Goal: Information Seeking & Learning: Learn about a topic

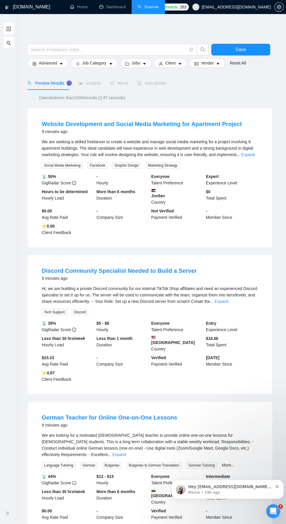
click at [101, 7] on link "Dashboard" at bounding box center [112, 6] width 27 height 5
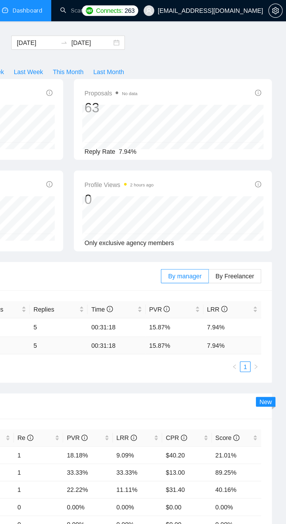
click at [142, 9] on link "Scanner" at bounding box center [148, 6] width 22 height 5
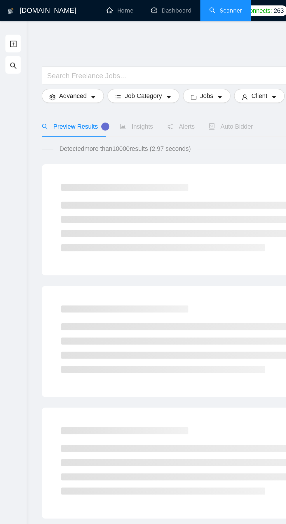
click at [8, 43] on icon "search" at bounding box center [8, 43] width 5 height 5
click at [110, 13] on li "Dashboard" at bounding box center [112, 7] width 38 height 14
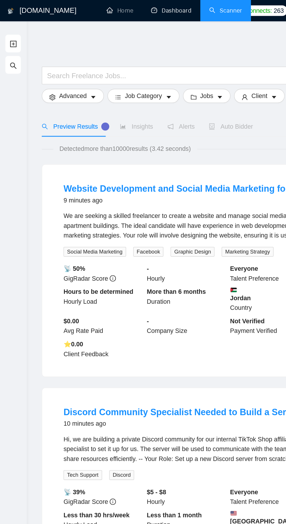
click at [105, 7] on link "Dashboard" at bounding box center [112, 6] width 27 height 5
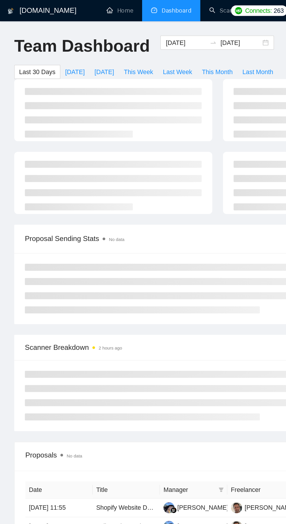
click at [112, 13] on li "Dashboard" at bounding box center [112, 7] width 38 height 14
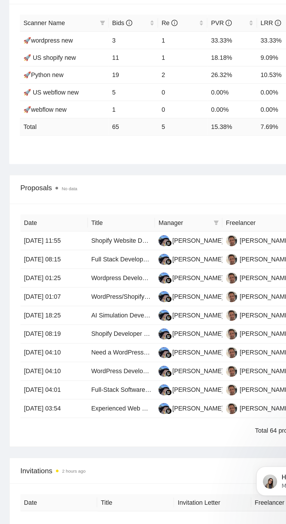
scroll to position [100, 0]
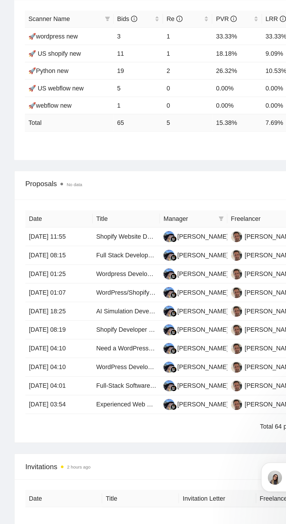
click at [41, 340] on td "[DATE] 08:15" at bounding box center [39, 344] width 44 height 12
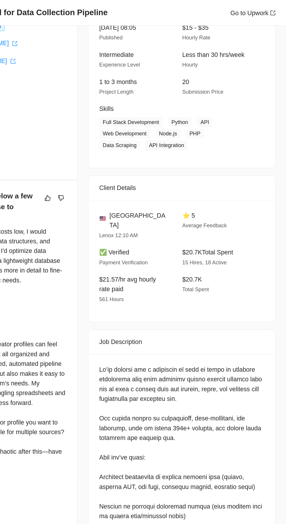
scroll to position [0, 0]
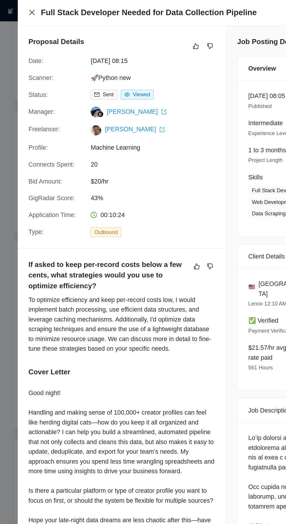
click at [20, 10] on icon "close" at bounding box center [21, 8] width 5 height 5
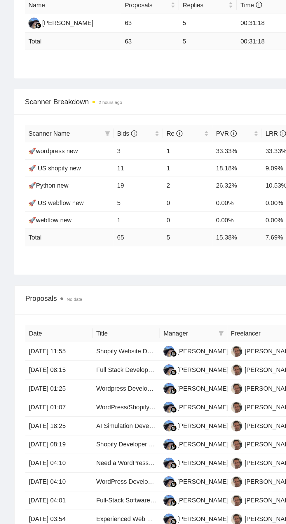
scroll to position [100, 0]
click at [78, 343] on link "Full Stack Developer Needed for Data Collection Pipeline" at bounding box center [115, 343] width 104 height 5
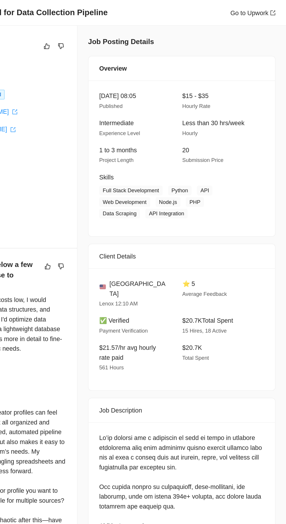
click at [253, 10] on link "Go to Upwork" at bounding box center [264, 8] width 30 height 5
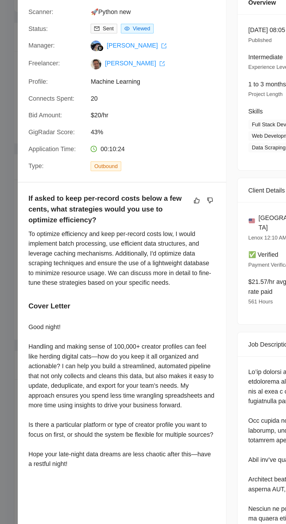
scroll to position [114, 0]
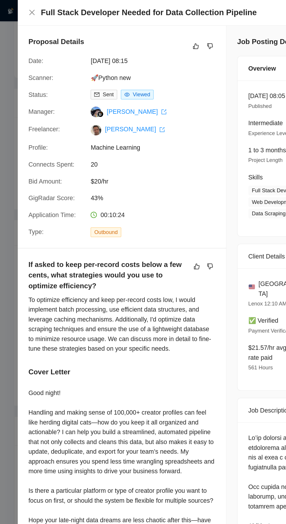
click at [13, 7] on div "Full Stack Developer Needed for Data Collection Pipeline Go to Upwork" at bounding box center [149, 8] width 274 height 17
click at [22, 9] on icon "close" at bounding box center [21, 8] width 4 height 4
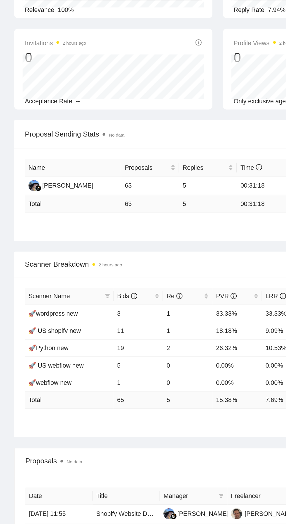
scroll to position [0, 0]
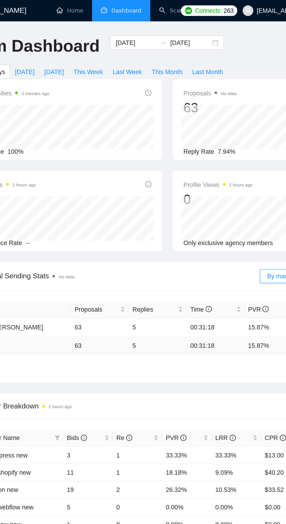
click at [175, 30] on div "[DATE] [DATE]" at bounding box center [142, 27] width 75 height 9
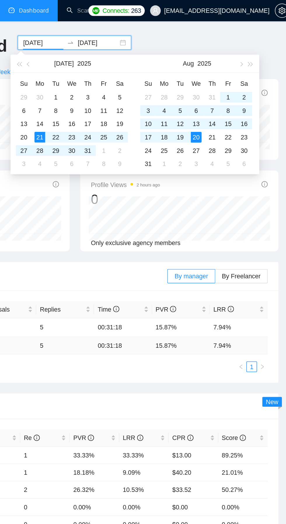
click at [201, 91] on div "18" at bounding box center [201, 90] width 7 height 7
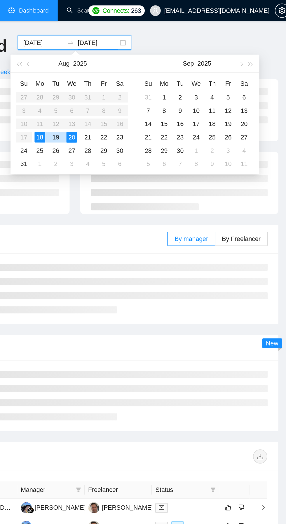
type input "[DATE]"
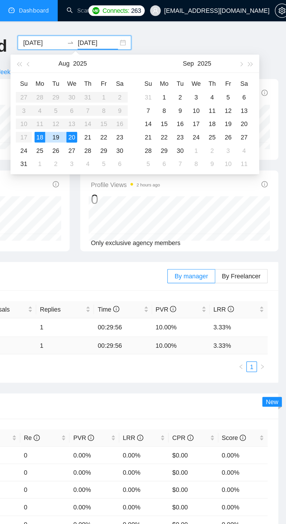
click at [142, 88] on div "20" at bounding box center [140, 90] width 7 height 7
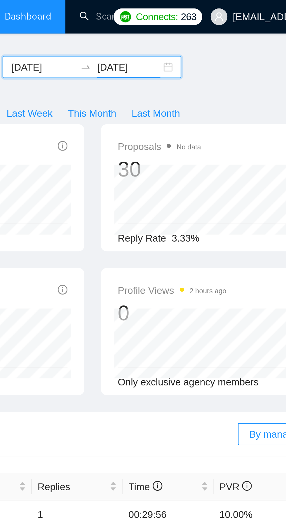
click at [203, 37] on div "Team Dashboard [DATE] [DATE] Last 30 Days [DATE] [DATE] This Week Last Week Thi…" at bounding box center [143, 37] width 274 height 29
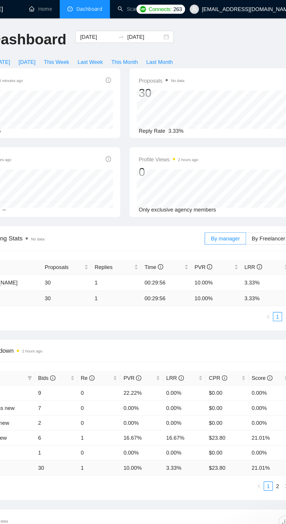
click at [166, 28] on input "[DATE]" at bounding box center [158, 28] width 27 height 6
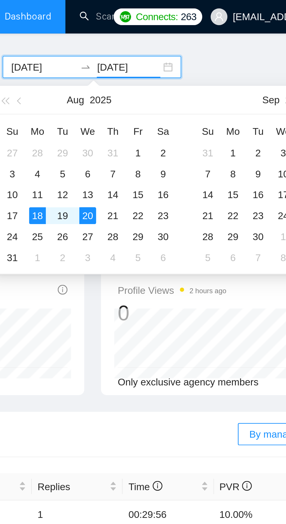
click at [132, 90] on div "19" at bounding box center [130, 90] width 7 height 7
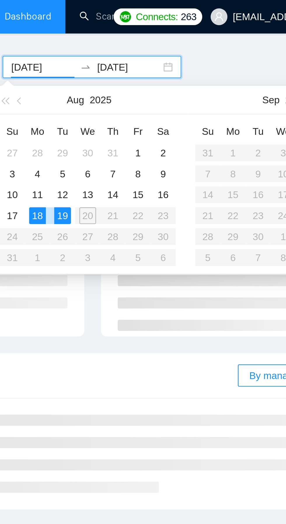
type input "[DATE]"
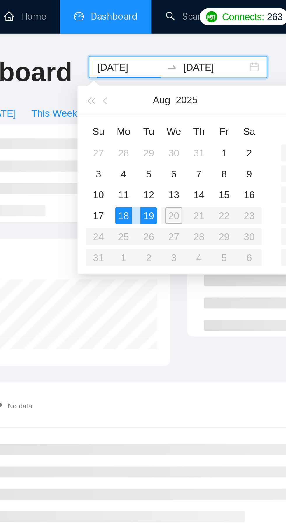
click at [141, 85] on td "13" at bounding box center [141, 81] width 11 height 9
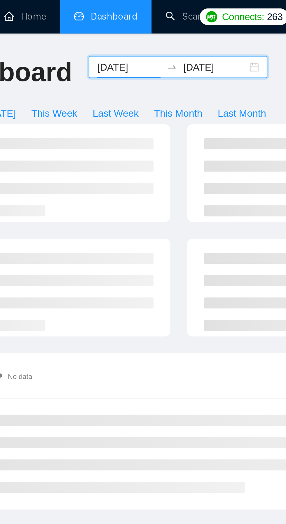
click at [166, 29] on input "[DATE]" at bounding box center [158, 28] width 27 height 6
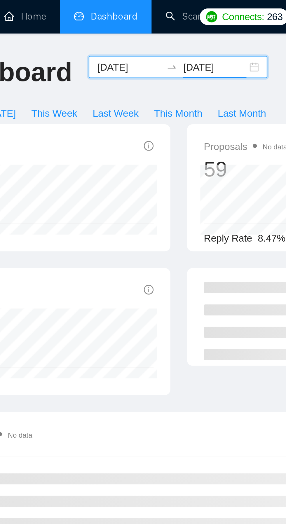
click at [166, 27] on input "[DATE]" at bounding box center [158, 28] width 27 height 6
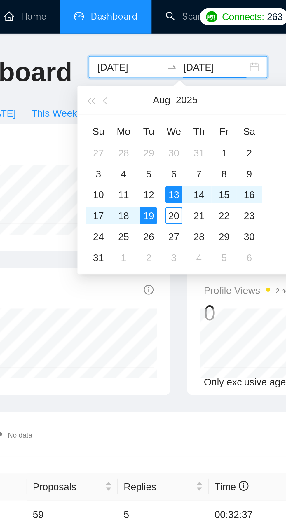
click at [132, 90] on div "19" at bounding box center [130, 90] width 7 height 7
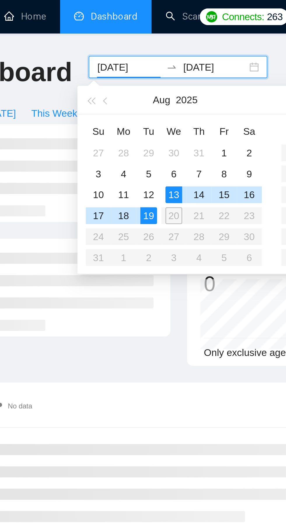
click at [142, 89] on table "Su Mo Tu We Th Fr Sa 27 28 29 30 31 1 2 3 4 5 6 7 8 9 10 11 12 13 14 15 16 17 1…" at bounding box center [141, 81] width 74 height 62
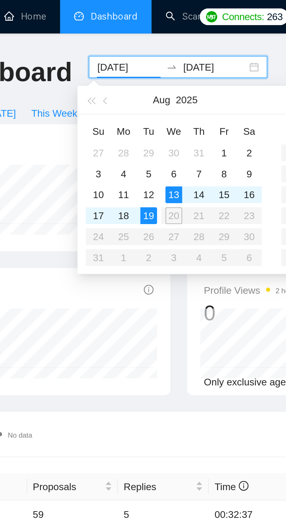
click at [142, 91] on table "Su Mo Tu We Th Fr Sa 27 28 29 30 31 1 2 3 4 5 6 7 8 9 10 11 12 13 14 15 16 17 1…" at bounding box center [141, 81] width 74 height 62
click at [142, 80] on div "13" at bounding box center [140, 81] width 7 height 7
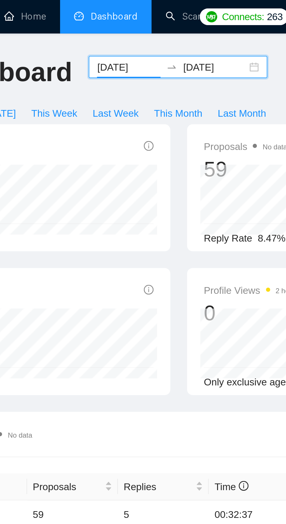
click at [174, 27] on div "[DATE] [DATE]" at bounding box center [142, 27] width 75 height 9
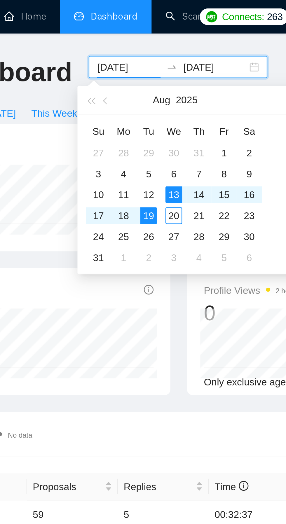
click at [141, 90] on div "20" at bounding box center [140, 90] width 7 height 7
type input "[DATE]"
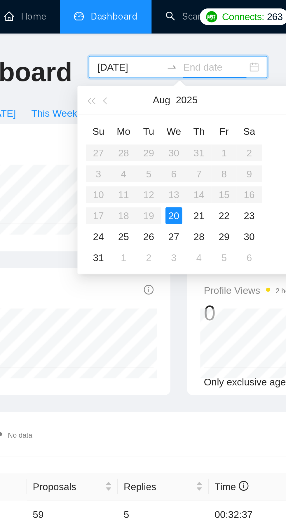
click at [140, 92] on div "20" at bounding box center [140, 90] width 7 height 7
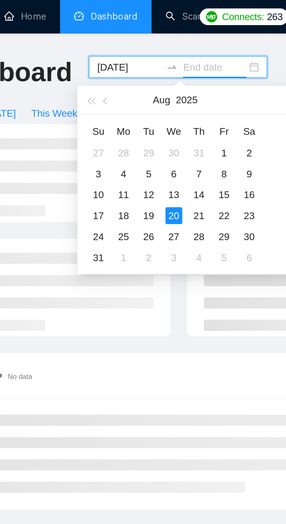
type input "[DATE]"
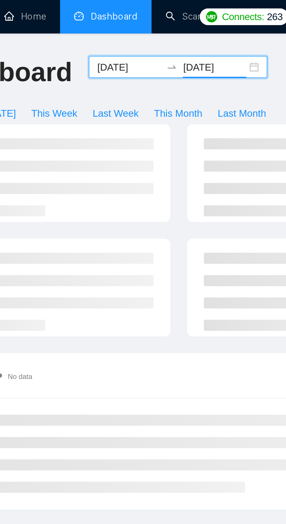
click at [170, 28] on div "[DATE] [DATE]" at bounding box center [142, 27] width 75 height 9
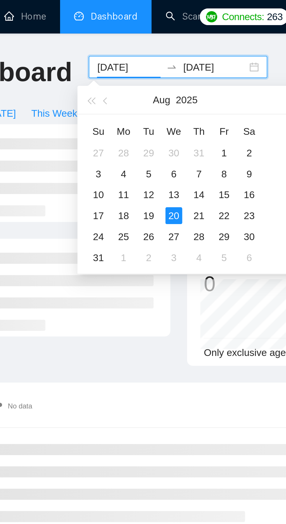
click at [133, 89] on div "19" at bounding box center [130, 90] width 7 height 7
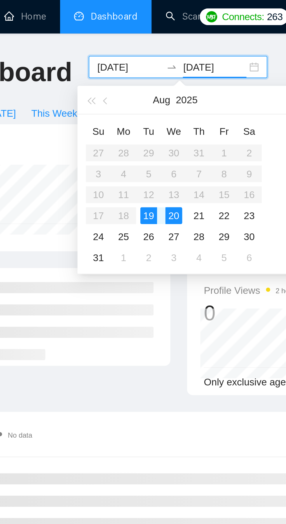
type input "[DATE]"
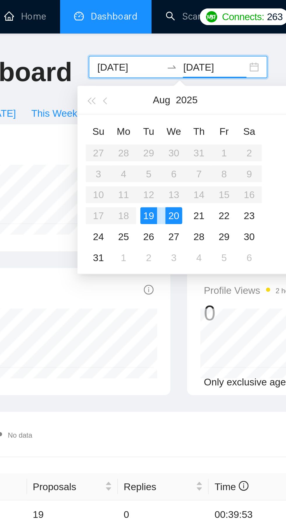
click at [185, 23] on div "Team Dashboard [DATE] [DATE] Last 30 Days [DATE] [DATE] This Week Last Week Thi…" at bounding box center [143, 37] width 274 height 29
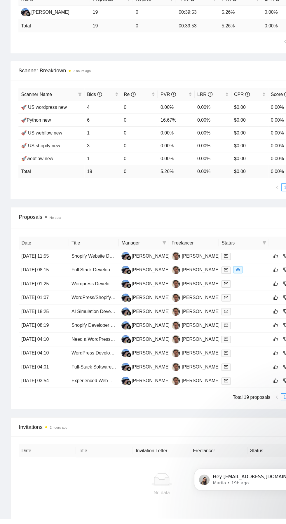
scroll to position [148, 0]
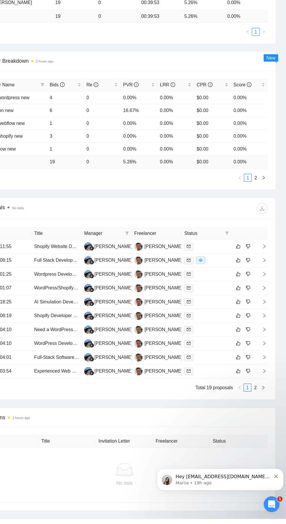
click at [261, 405] on link "2" at bounding box center [259, 408] width 6 height 6
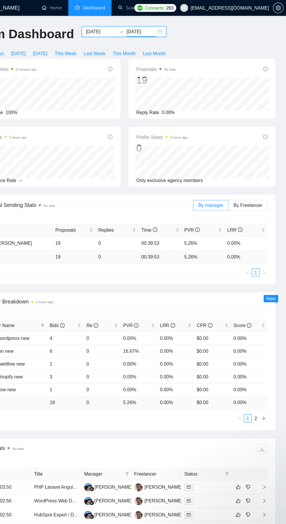
click at [165, 28] on input "[DATE]" at bounding box center [158, 28] width 27 height 6
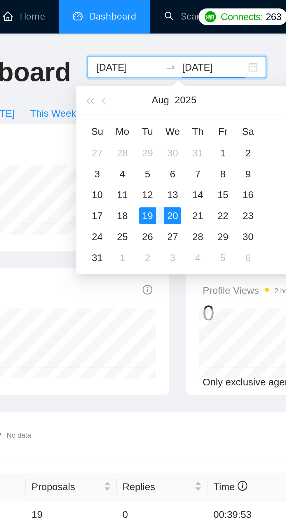
click at [162, 80] on div "15" at bounding box center [162, 81] width 7 height 7
type input "[DATE]"
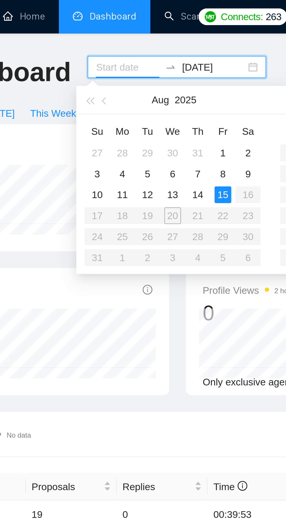
click at [121, 79] on div "11" at bounding box center [119, 81] width 7 height 7
type input "[DATE]"
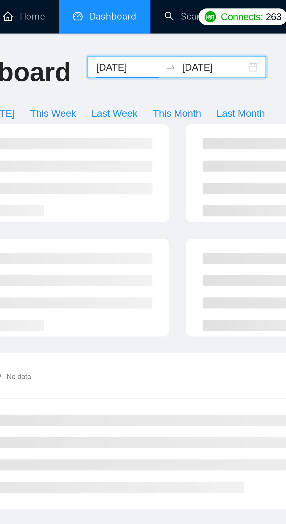
click at [172, 27] on div "[DATE] [DATE]" at bounding box center [142, 27] width 75 height 9
